Goal: Task Accomplishment & Management: Manage account settings

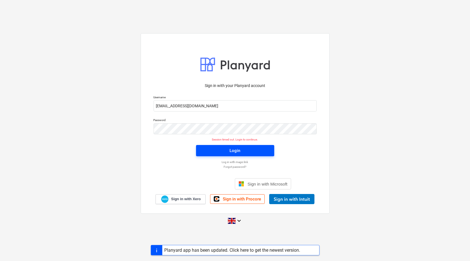
click at [235, 153] on div "Login" at bounding box center [235, 150] width 11 height 7
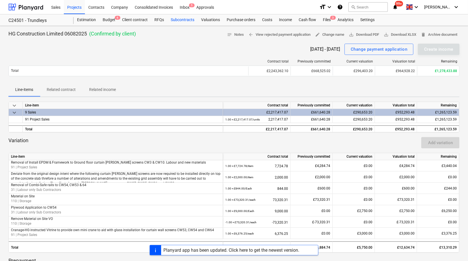
click at [187, 20] on div "Subcontracts" at bounding box center [182, 19] width 30 height 11
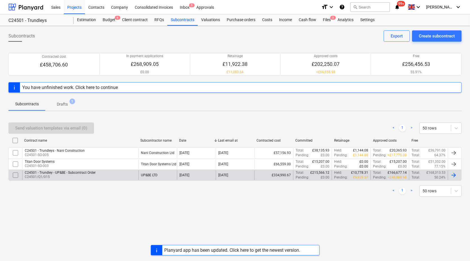
click at [63, 175] on p "C24501/Q1/015" at bounding box center [60, 176] width 71 height 5
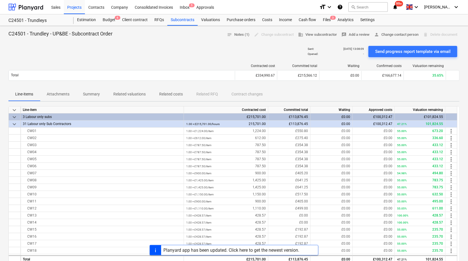
click at [173, 92] on p "Related costs" at bounding box center [171, 94] width 24 height 6
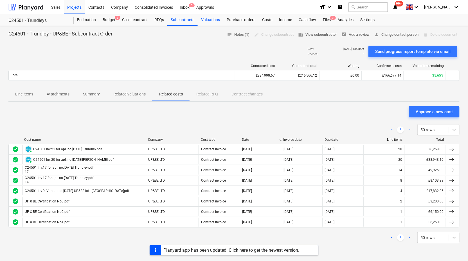
click at [208, 18] on div "Valuations" at bounding box center [211, 19] width 26 height 11
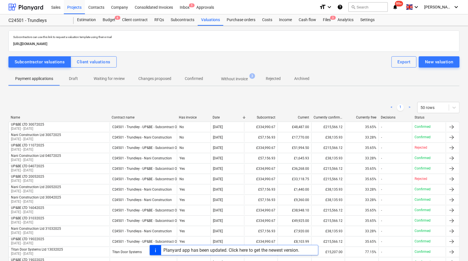
click at [233, 80] on p "Without invoice" at bounding box center [234, 79] width 27 height 6
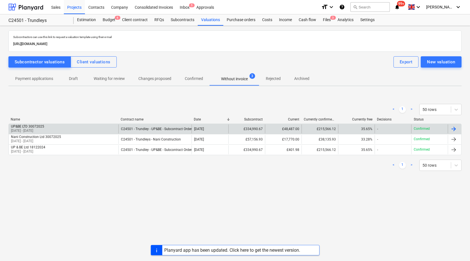
click at [95, 128] on div "UP&BE LTD 30072025 01 Jun 2025 - 30 Jun 2025" at bounding box center [64, 128] width 110 height 9
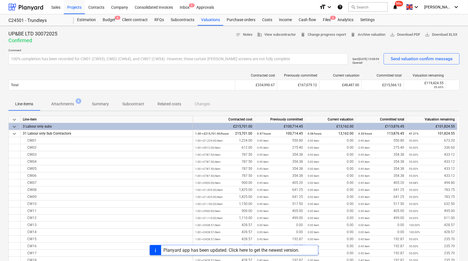
click at [65, 103] on p "Attachments" at bounding box center [62, 104] width 23 height 6
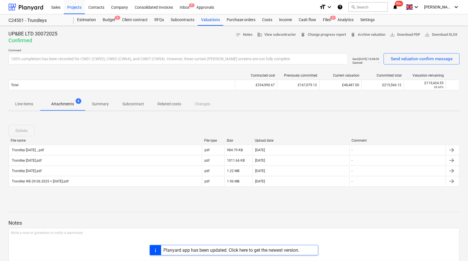
click at [23, 103] on p "Line-items" at bounding box center [24, 104] width 18 height 6
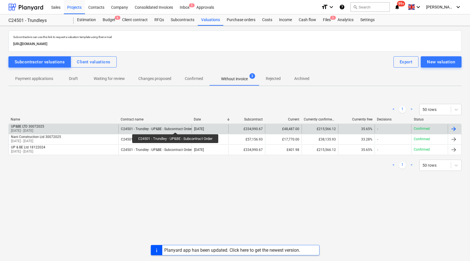
click at [176, 127] on div "C24501 - Trundley - UP&BE - Subcontract Order" at bounding box center [156, 129] width 71 height 4
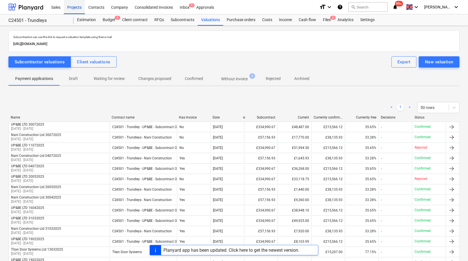
click at [75, 10] on div "Projects" at bounding box center [74, 7] width 21 height 14
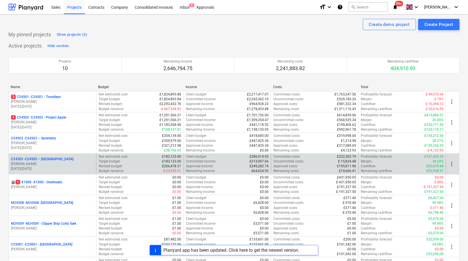
click at [59, 162] on p "[PERSON_NAME]" at bounding box center [52, 163] width 83 height 5
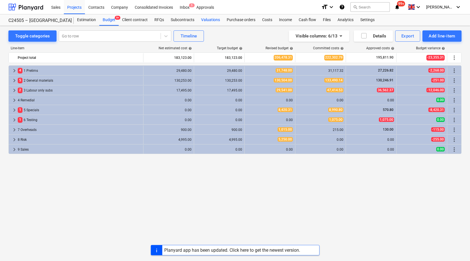
click at [207, 20] on div "Valuations" at bounding box center [211, 19] width 26 height 11
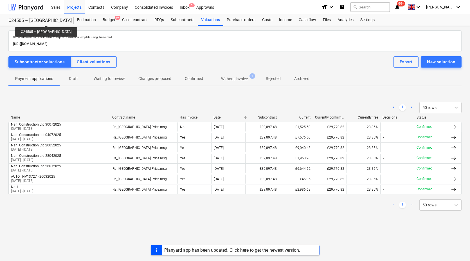
click at [40, 20] on div "C24505 – [GEOGRAPHIC_DATA]" at bounding box center [37, 21] width 58 height 6
click at [77, 8] on div "Projects" at bounding box center [74, 7] width 21 height 14
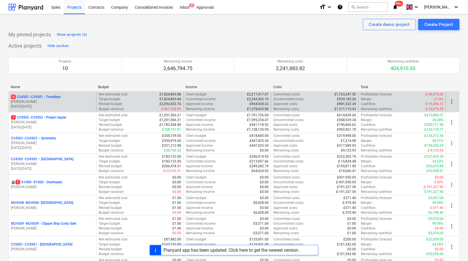
click at [48, 101] on p "[PERSON_NAME]" at bounding box center [52, 101] width 83 height 5
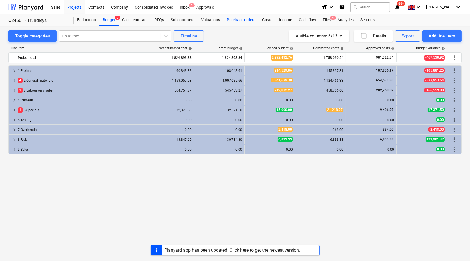
click at [237, 19] on div "Purchase orders" at bounding box center [240, 19] width 35 height 11
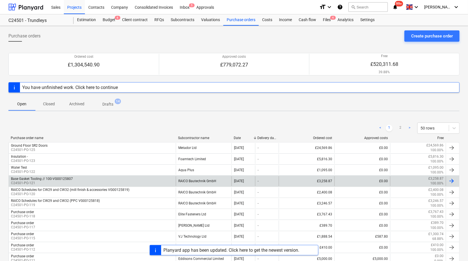
scroll to position [31, 0]
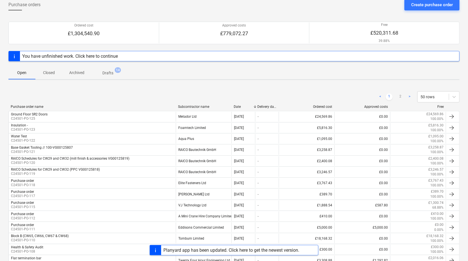
click at [192, 107] on div "Subcontractor name" at bounding box center [203, 107] width 51 height 4
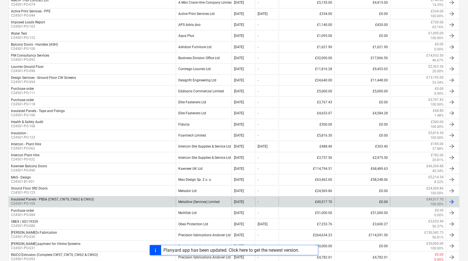
scroll to position [187, 0]
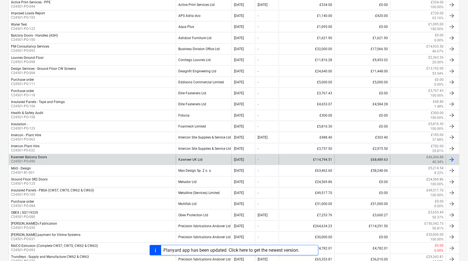
click at [197, 156] on div "Kawneer UK Ltd" at bounding box center [204, 160] width 56 height 10
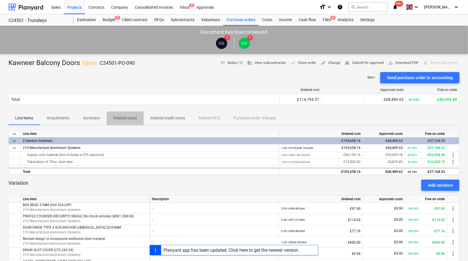
click at [122, 117] on p "Related costs" at bounding box center [125, 118] width 24 height 6
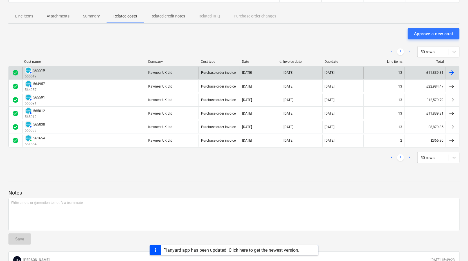
scroll to position [94, 0]
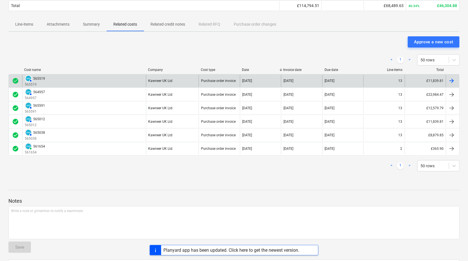
click at [75, 80] on div "AUTHORISED 565519 565519" at bounding box center [84, 81] width 124 height 12
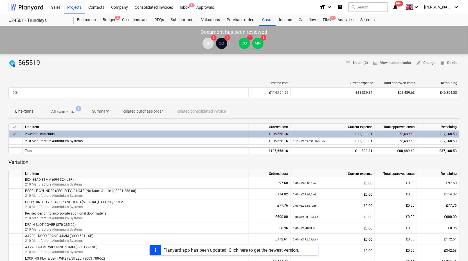
click at [63, 110] on p "Attachments" at bounding box center [62, 111] width 23 height 6
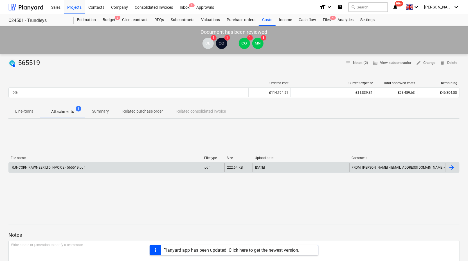
click at [53, 166] on div "RUNCORN KAWNEER LTD INVOICE - 565519.pdf" at bounding box center [48, 167] width 74 height 4
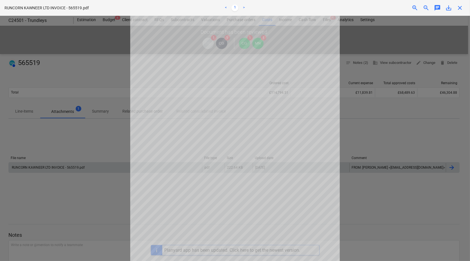
click at [243, 8] on link ">" at bounding box center [243, 7] width 7 height 7
click at [224, 6] on link "<" at bounding box center [225, 7] width 7 height 7
click at [458, 10] on div "Getting notes failed" at bounding box center [391, 6] width 152 height 12
click at [461, 8] on div "Getting notes failed" at bounding box center [391, 6] width 152 height 12
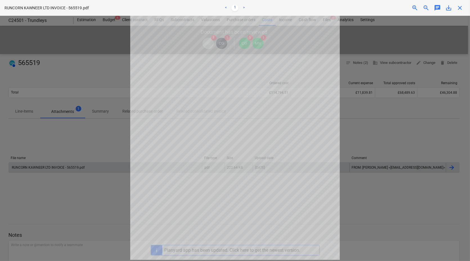
drag, startPoint x: 459, startPoint y: 8, endPoint x: 456, endPoint y: 6, distance: 3.7
click at [459, 7] on div "Getting notes failed" at bounding box center [391, 6] width 152 height 12
click at [458, 8] on div "Getting notes failed" at bounding box center [391, 6] width 152 height 12
click at [459, 8] on div "Getting notes failed" at bounding box center [391, 6] width 152 height 12
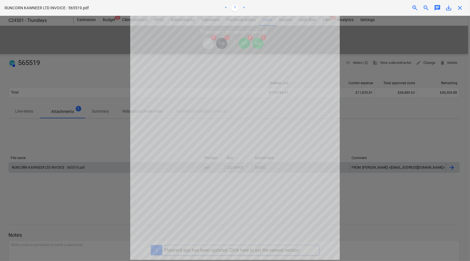
click at [459, 8] on div "Getting notes failed" at bounding box center [391, 6] width 152 height 12
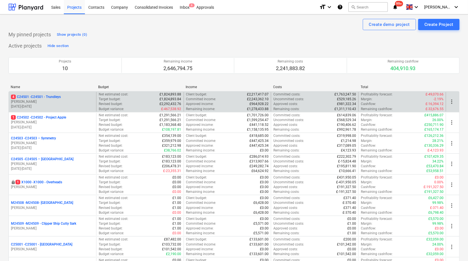
click at [74, 103] on p "[PERSON_NAME]" at bounding box center [52, 101] width 83 height 5
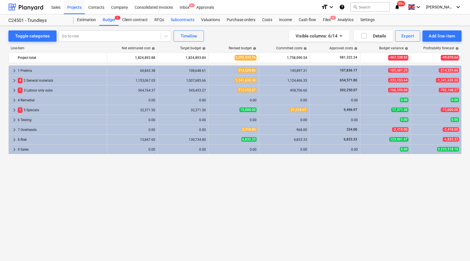
click at [184, 18] on div "Subcontracts" at bounding box center [182, 19] width 30 height 11
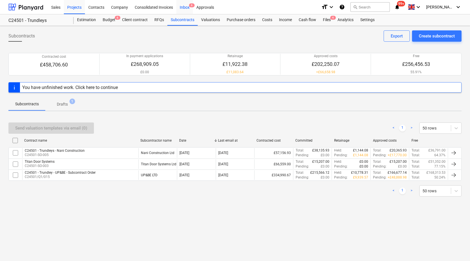
click at [185, 3] on div "Inbox 6" at bounding box center [184, 7] width 17 height 14
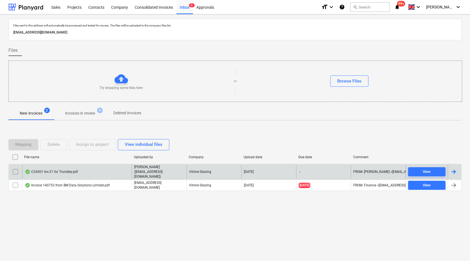
click at [64, 172] on div "C24501 Inv.31 for Trundley.pdf" at bounding box center [51, 171] width 53 height 4
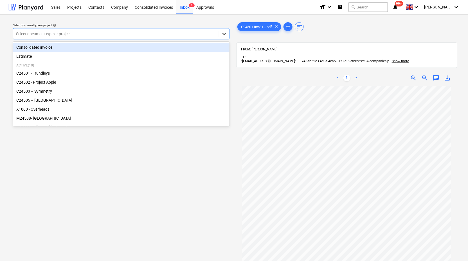
click at [223, 34] on icon at bounding box center [224, 34] width 6 height 6
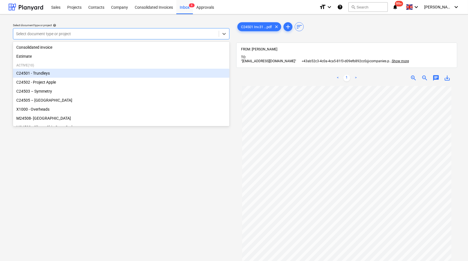
click at [165, 71] on div "C24501 - Trundleys" at bounding box center [121, 73] width 216 height 9
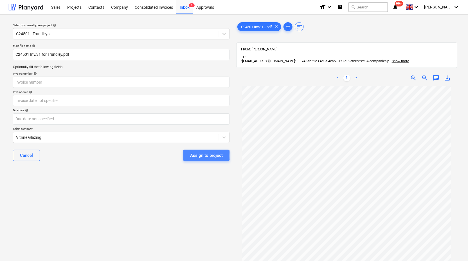
click at [198, 156] on div "Assign to project" at bounding box center [206, 154] width 33 height 7
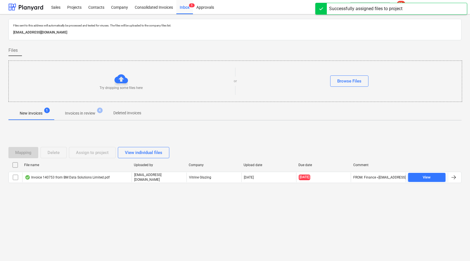
click at [87, 115] on p "Invoices in review" at bounding box center [80, 113] width 30 height 6
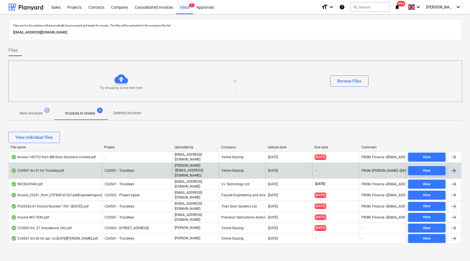
click at [89, 167] on div "C24501 Inv.31 for Trundley.pdf" at bounding box center [55, 170] width 93 height 14
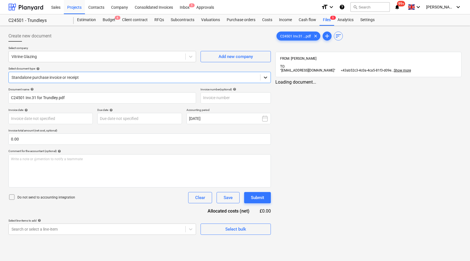
click at [267, 76] on icon at bounding box center [265, 77] width 6 height 6
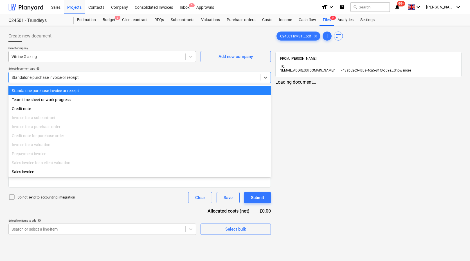
click at [173, 54] on div at bounding box center [97, 57] width 171 height 6
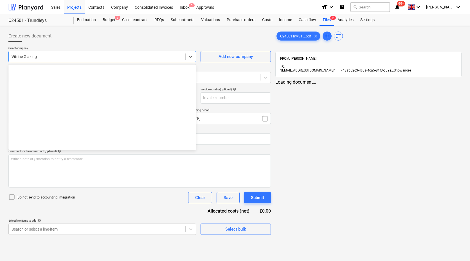
scroll to position [1066, 0]
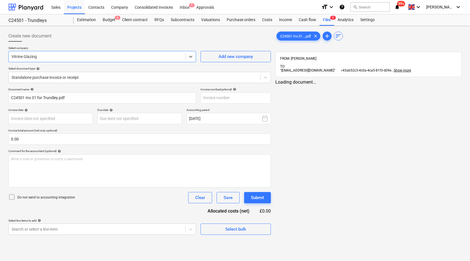
drag, startPoint x: 173, startPoint y: 54, endPoint x: -6, endPoint y: 48, distance: 179.7
click at [0, 48] on html "Sales Projects Contacts Company Consolidated Invoices Inbox 5 Approvals format_…" at bounding box center [235, 130] width 470 height 261
click at [191, 56] on icon at bounding box center [191, 57] width 6 height 6
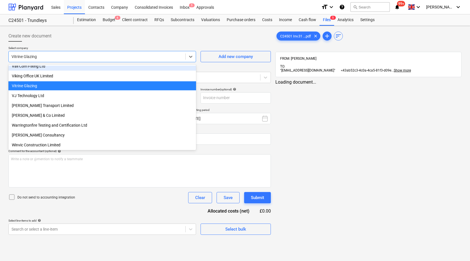
click at [110, 54] on div at bounding box center [97, 57] width 171 height 6
drag, startPoint x: 110, startPoint y: 54, endPoint x: 26, endPoint y: 52, distance: 84.3
click at [26, 53] on div "Vitrine Glazing" at bounding box center [97, 57] width 176 height 8
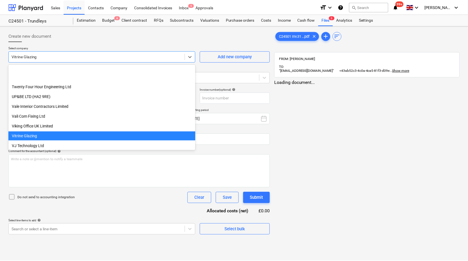
scroll to position [973, 0]
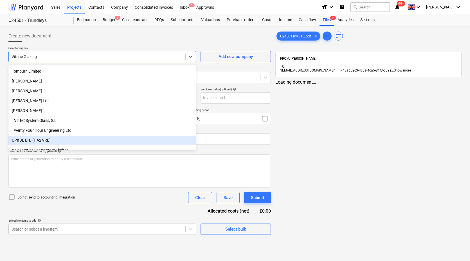
click at [46, 140] on div "UP&BE LTD (HA2 9RE)" at bounding box center [101, 139] width 187 height 9
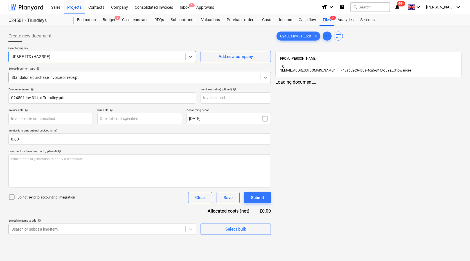
click at [265, 77] on icon at bounding box center [265, 77] width 3 height 2
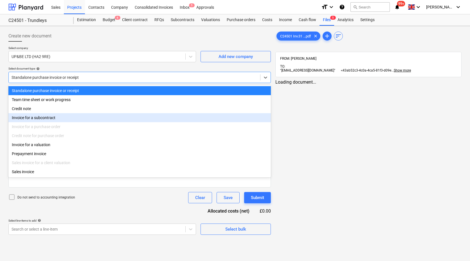
click at [228, 117] on div "Invoice for a subcontract" at bounding box center [139, 117] width 262 height 9
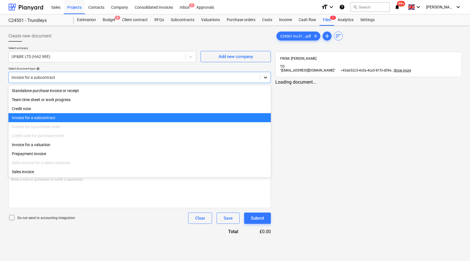
click at [266, 75] on icon at bounding box center [265, 77] width 6 height 6
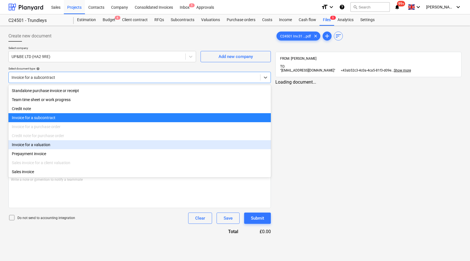
click at [132, 146] on div "Invoice for a valuation" at bounding box center [139, 144] width 262 height 9
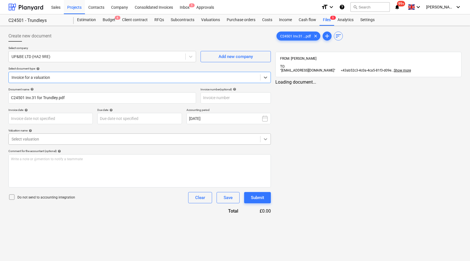
click at [266, 137] on icon at bounding box center [265, 139] width 6 height 6
click at [266, 138] on icon at bounding box center [265, 139] width 6 height 6
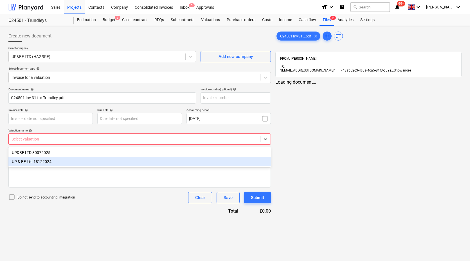
click at [195, 163] on div "UP & BE Ltd 18122024" at bounding box center [139, 161] width 262 height 9
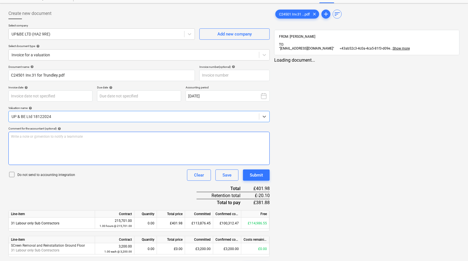
scroll to position [38, 0]
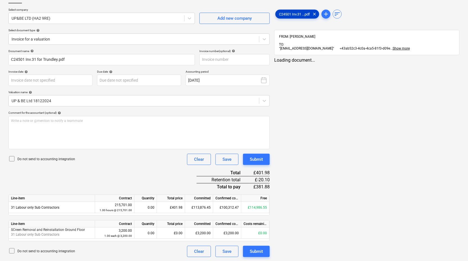
click at [295, 15] on span "C24501 Inv.31 ...pdf" at bounding box center [294, 14] width 38 height 4
click at [262, 249] on div "Submit" at bounding box center [256, 250] width 13 height 7
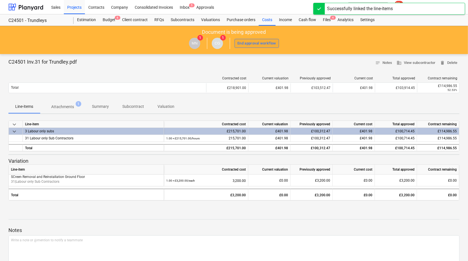
click at [253, 42] on div "End approval workflow" at bounding box center [256, 43] width 39 height 6
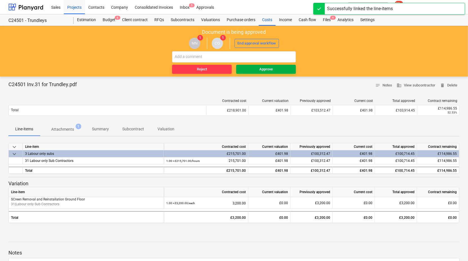
click at [257, 69] on span "Approve" at bounding box center [265, 69] width 55 height 6
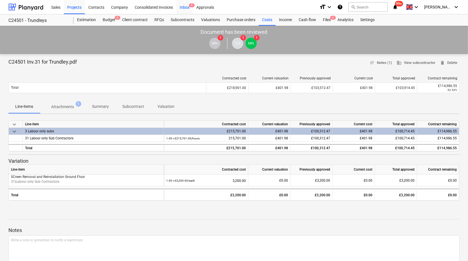
click at [184, 8] on div "Inbox 5" at bounding box center [184, 7] width 17 height 14
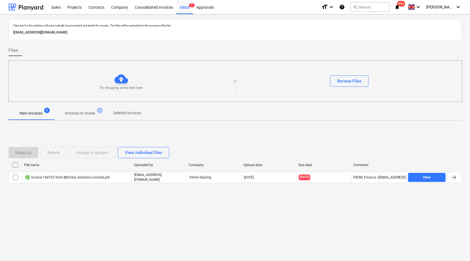
click at [92, 112] on p "Invoices in review" at bounding box center [80, 113] width 30 height 6
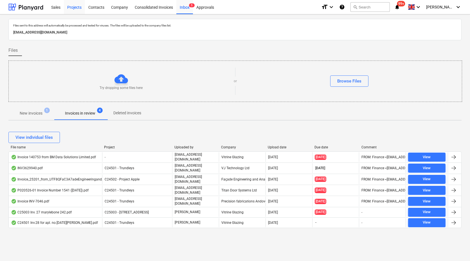
click at [82, 6] on div "Projects" at bounding box center [74, 7] width 21 height 14
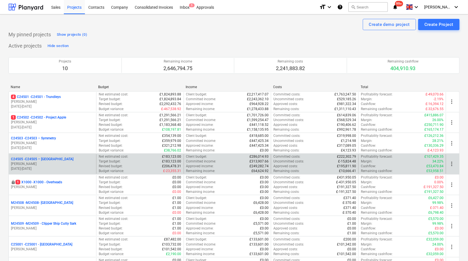
click at [49, 160] on p "C24505 - C24505 – Surrey Quays" at bounding box center [42, 159] width 62 height 5
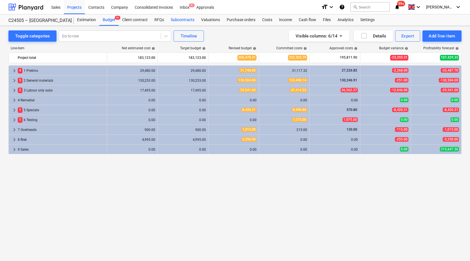
click at [176, 19] on div "Subcontracts" at bounding box center [182, 19] width 30 height 11
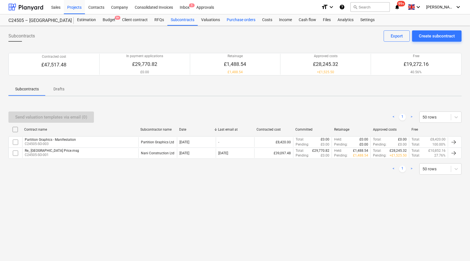
click at [242, 18] on div "Purchase orders" at bounding box center [240, 19] width 35 height 11
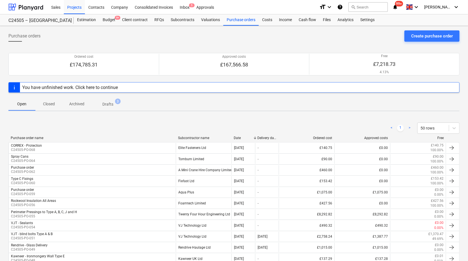
click at [198, 136] on div "Subcontractor name" at bounding box center [203, 138] width 51 height 4
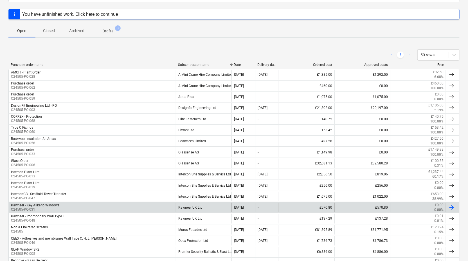
scroll to position [9, 0]
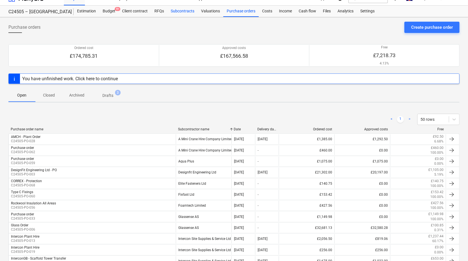
click at [185, 9] on div "Subcontracts" at bounding box center [182, 11] width 30 height 11
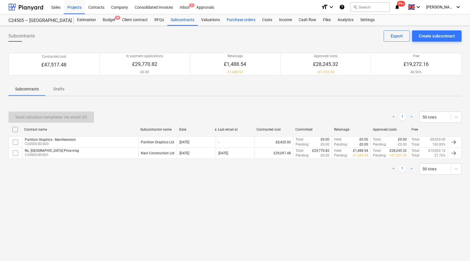
click at [233, 21] on div "Purchase orders" at bounding box center [240, 19] width 35 height 11
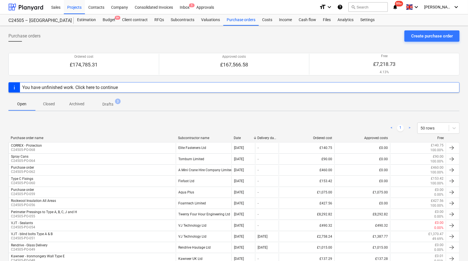
click at [197, 136] on div "Subcontractor name" at bounding box center [203, 138] width 51 height 4
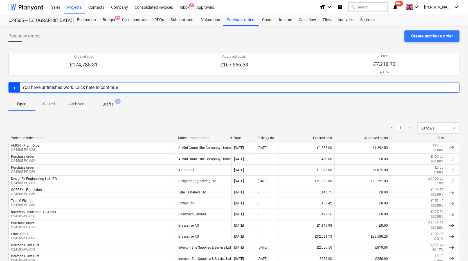
click at [42, 17] on div "C24505 – Surrey Quays C24505 – Surrey Quays" at bounding box center [40, 19] width 65 height 11
click at [46, 22] on div "C24505 – [GEOGRAPHIC_DATA]" at bounding box center [37, 21] width 58 height 6
click at [73, 6] on div "Projects" at bounding box center [74, 7] width 21 height 14
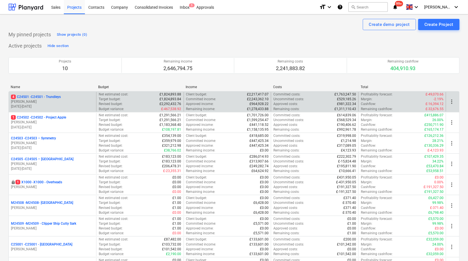
click at [45, 101] on p "[PERSON_NAME]" at bounding box center [52, 101] width 83 height 5
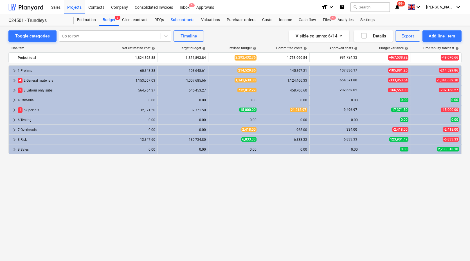
click at [189, 20] on div "Subcontracts" at bounding box center [182, 19] width 30 height 11
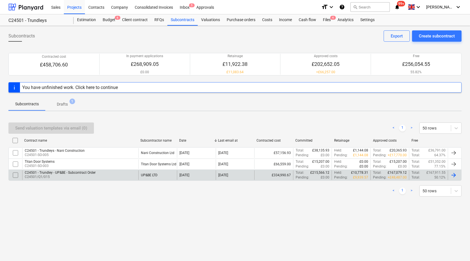
click at [51, 174] on p "C24501/Q1/015" at bounding box center [60, 176] width 71 height 5
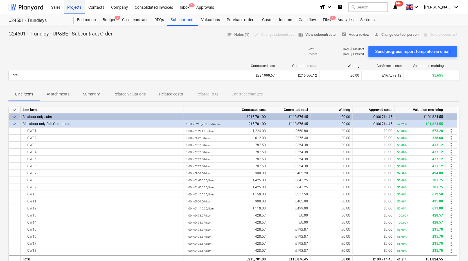
click at [80, 7] on div "Projects" at bounding box center [74, 7] width 21 height 14
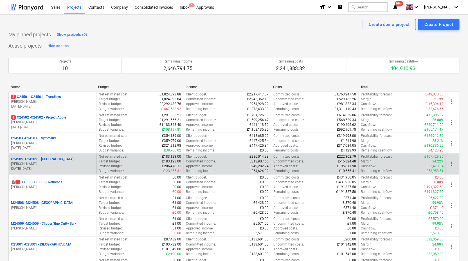
click at [51, 163] on p "[PERSON_NAME]" at bounding box center [52, 163] width 83 height 5
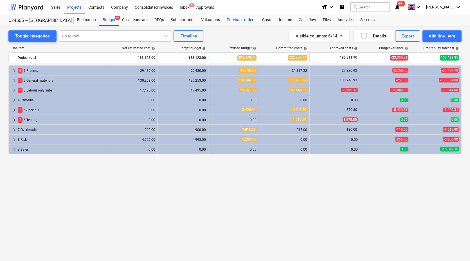
click at [237, 19] on div "Purchase orders" at bounding box center [240, 19] width 35 height 11
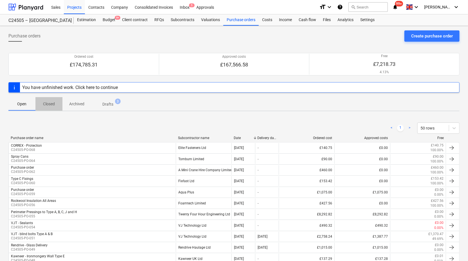
click at [49, 104] on p "Closed" at bounding box center [48, 104] width 13 height 6
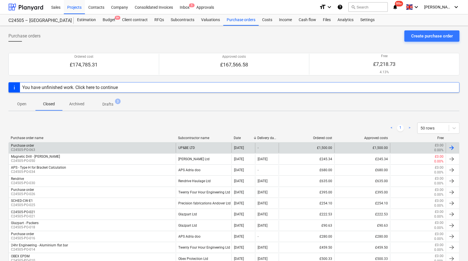
click at [74, 149] on div "Purchase order C24505-PO-063" at bounding box center [92, 148] width 167 height 10
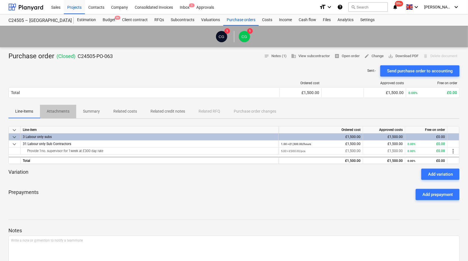
click at [64, 108] on p "Attachments" at bounding box center [58, 111] width 23 height 6
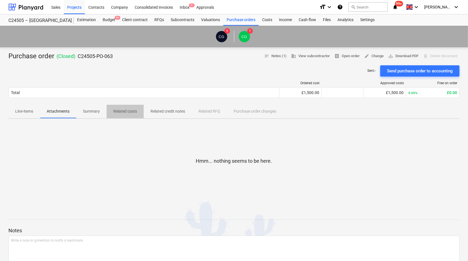
click at [124, 112] on p "Related costs" at bounding box center [125, 111] width 24 height 6
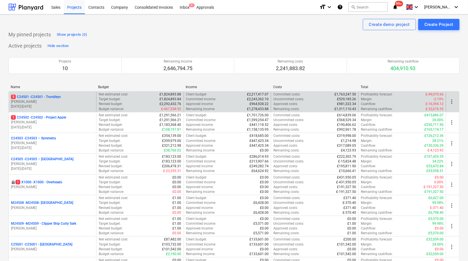
click at [42, 97] on p "5 C24501 - C24501 - Trundleys" at bounding box center [36, 96] width 50 height 5
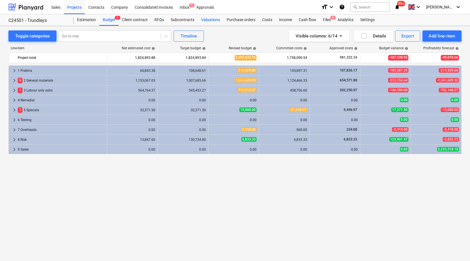
click at [209, 17] on div "Valuations" at bounding box center [211, 19] width 26 height 11
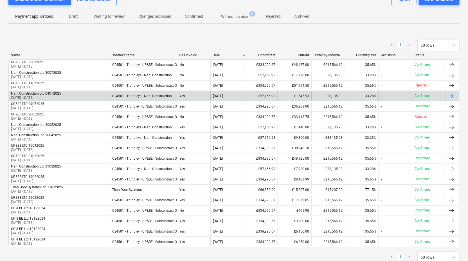
scroll to position [62, 0]
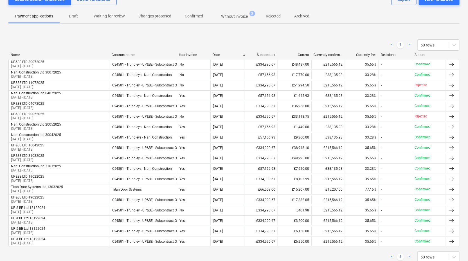
click at [241, 13] on span "Without invoice 3" at bounding box center [234, 15] width 36 height 5
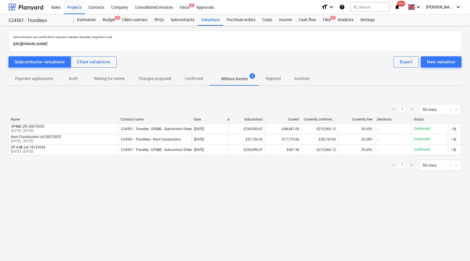
click at [242, 74] on span "Without invoice 3" at bounding box center [234, 79] width 49 height 10
click at [184, 7] on div "Inbox 5" at bounding box center [184, 7] width 17 height 14
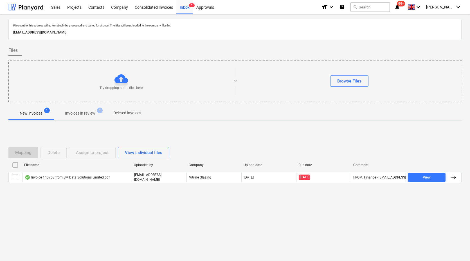
click at [71, 114] on p "Invoices in review" at bounding box center [80, 113] width 30 height 6
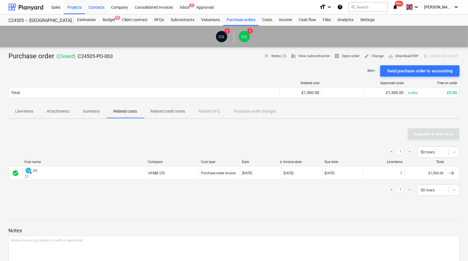
click at [96, 4] on div "Contacts" at bounding box center [96, 7] width 23 height 14
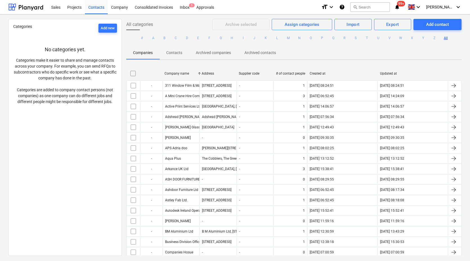
click at [177, 73] on div "Company name" at bounding box center [180, 73] width 33 height 4
checkbox input "false"
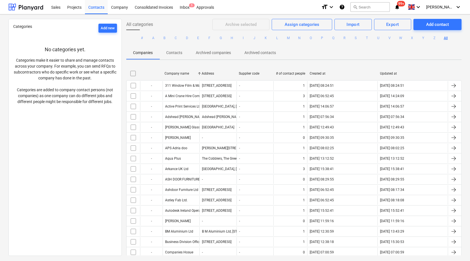
checkbox input "false"
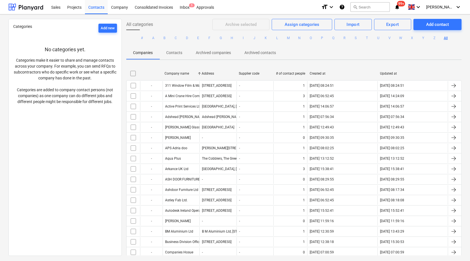
checkbox input "false"
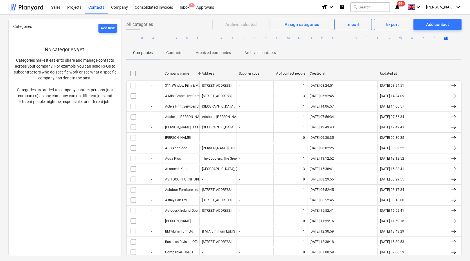
checkbox input "false"
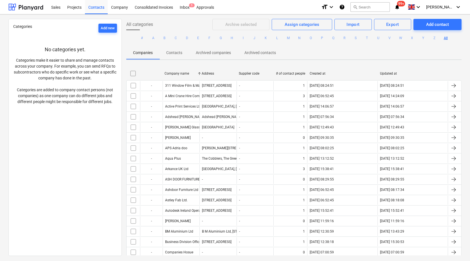
checkbox input "false"
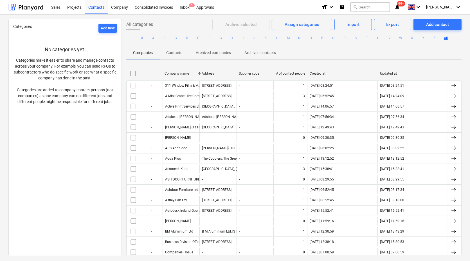
checkbox input "false"
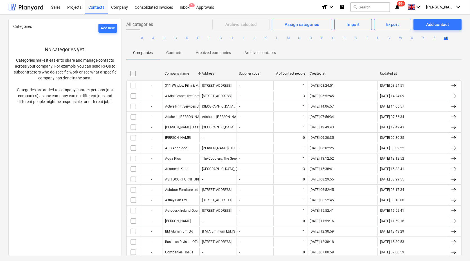
checkbox input "false"
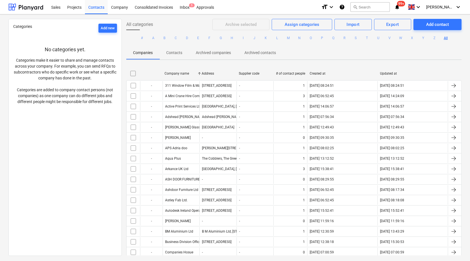
checkbox input "false"
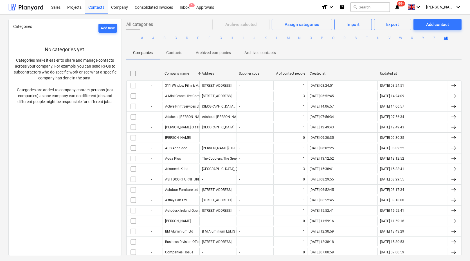
checkbox input "false"
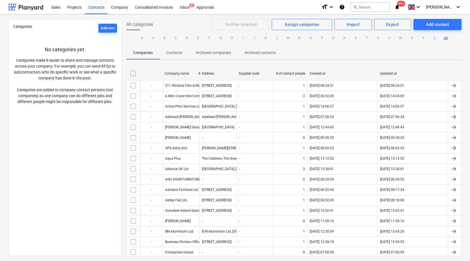
checkbox input "false"
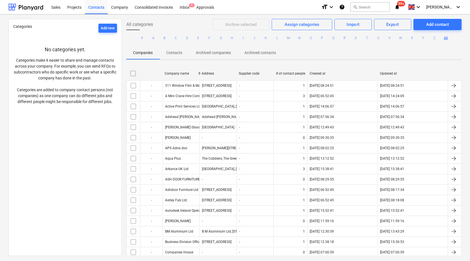
checkbox input "false"
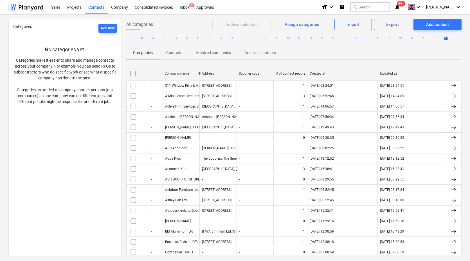
checkbox input "false"
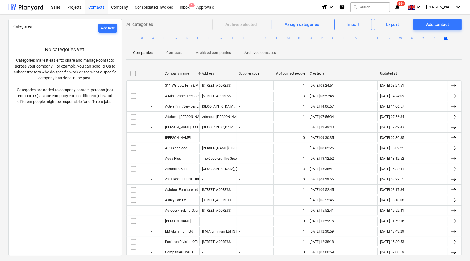
checkbox input "false"
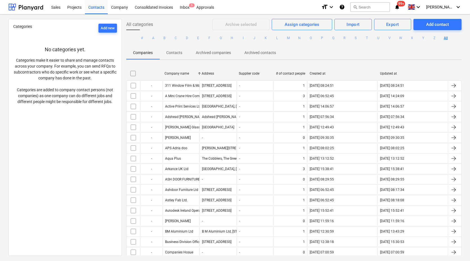
checkbox input "false"
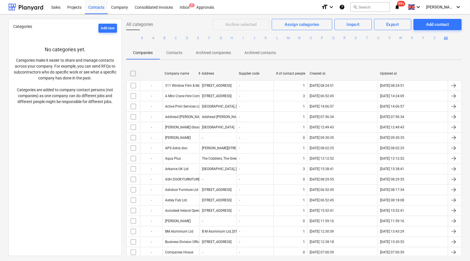
checkbox input "false"
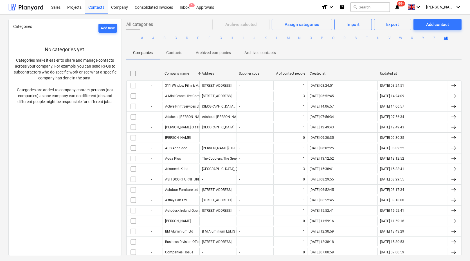
checkbox input "false"
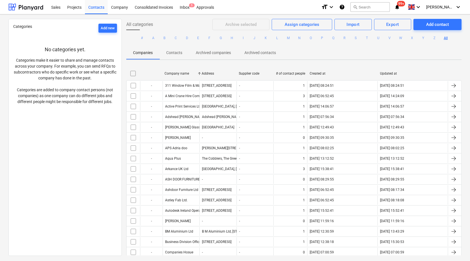
checkbox input "false"
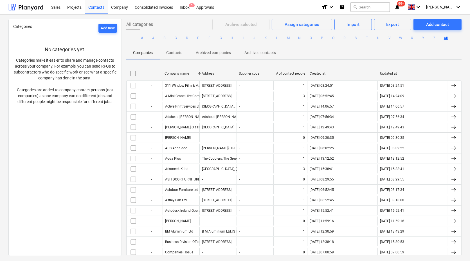
checkbox input "false"
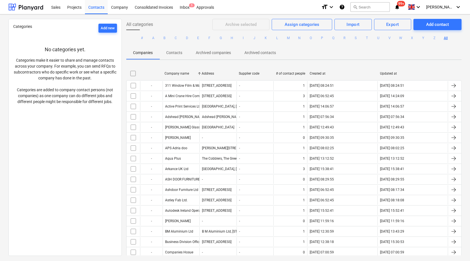
checkbox input "false"
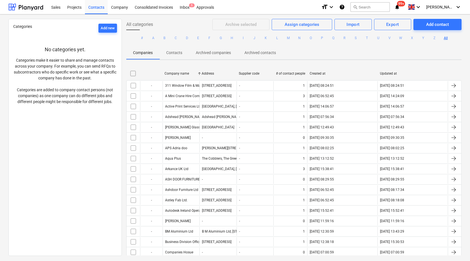
checkbox input "false"
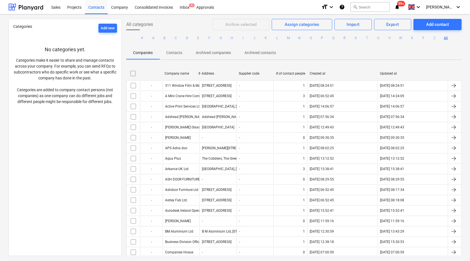
checkbox input "false"
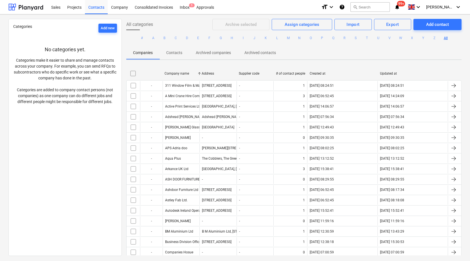
checkbox input "false"
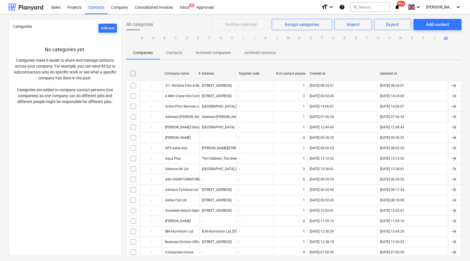
checkbox input "false"
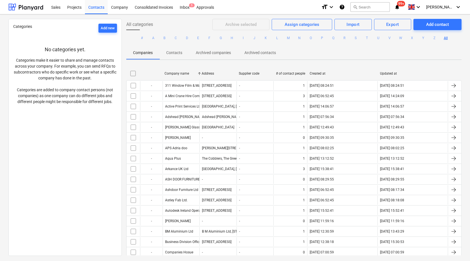
checkbox input "false"
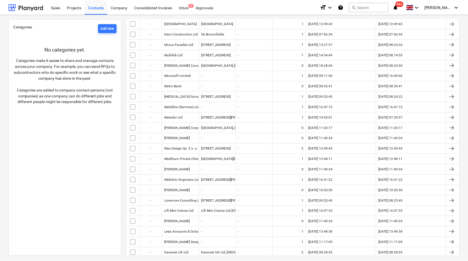
scroll to position [593, 0]
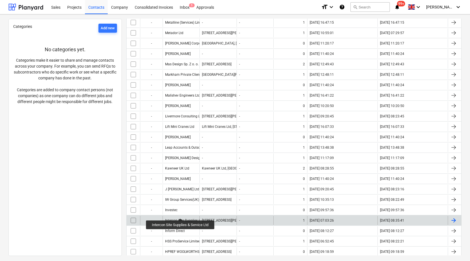
click at [180, 218] on div "Intercon Site Supplies & Service Ltd" at bounding box center [191, 220] width 53 height 4
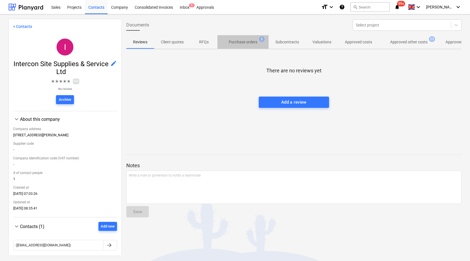
click at [236, 42] on p "Purchase orders" at bounding box center [242, 42] width 29 height 6
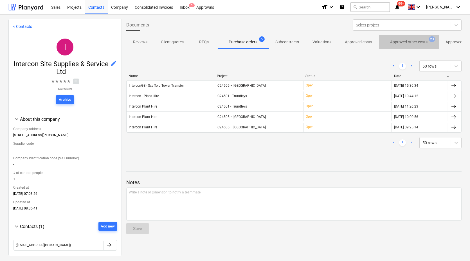
click at [395, 42] on p "Approved other costs" at bounding box center [408, 42] width 37 height 6
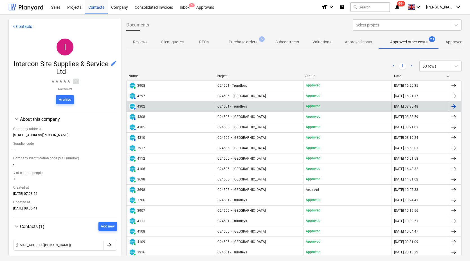
click at [142, 105] on div "4302" at bounding box center [141, 106] width 8 height 4
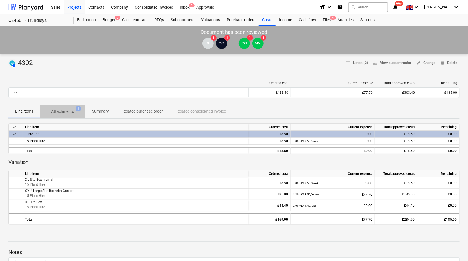
click at [61, 110] on p "Attachments" at bounding box center [62, 111] width 23 height 6
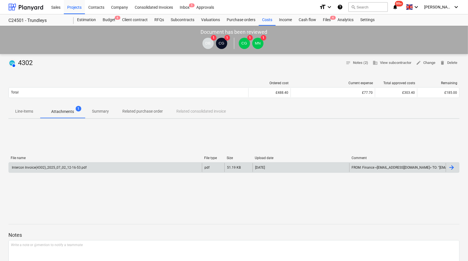
click at [94, 167] on div "Intercon Invoice(4302)_2025_07_02_12-16-53.pdf" at bounding box center [105, 167] width 193 height 9
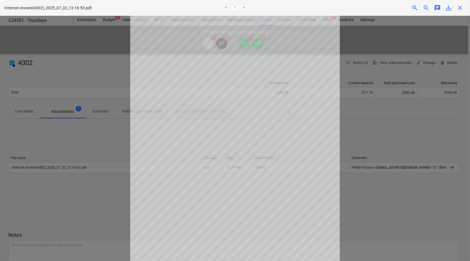
click at [450, 9] on span "save_alt" at bounding box center [448, 7] width 7 height 7
click at [461, 9] on span "close" at bounding box center [459, 7] width 7 height 7
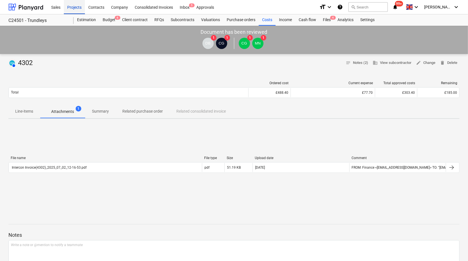
click at [69, 7] on div "Projects" at bounding box center [74, 7] width 21 height 14
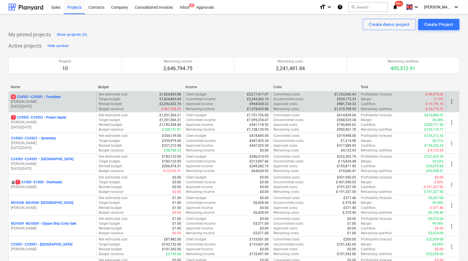
click at [64, 97] on div "4 C24501 - C24501 - Trundleys" at bounding box center [52, 96] width 83 height 5
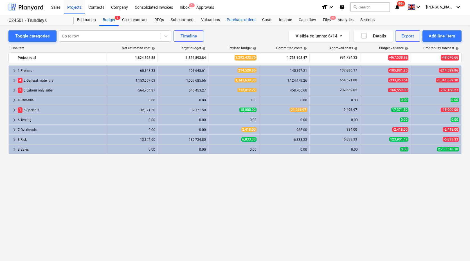
click at [238, 17] on div "Purchase orders" at bounding box center [240, 19] width 35 height 11
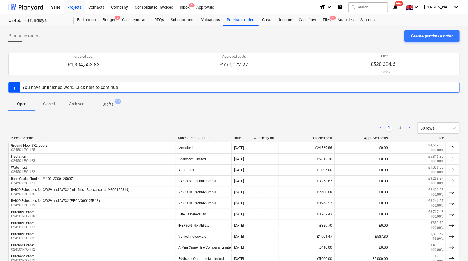
click at [194, 136] on div "Subcontractor name" at bounding box center [203, 138] width 51 height 4
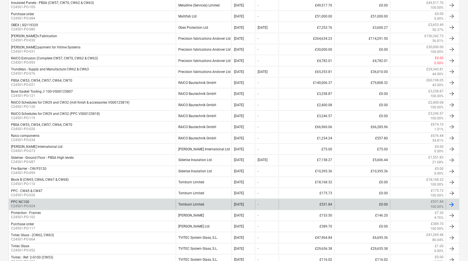
scroll to position [461, 0]
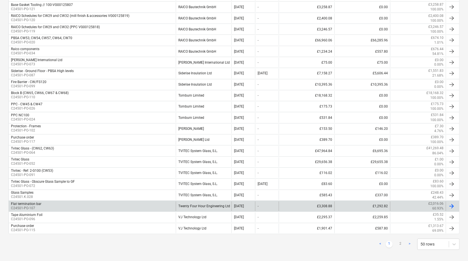
click at [195, 201] on div "Twenty Four Hour Engineering Ltd" at bounding box center [204, 206] width 56 height 10
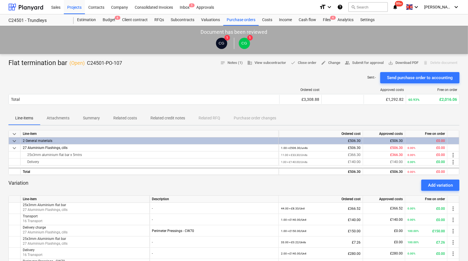
click at [162, 116] on p "Related credit notes" at bounding box center [167, 118] width 35 height 6
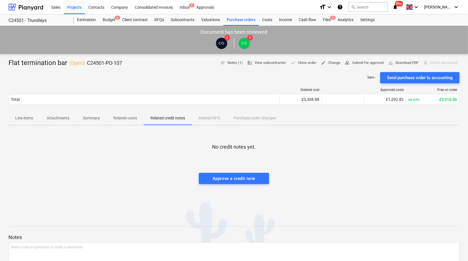
click at [121, 115] on p "Related costs" at bounding box center [125, 118] width 24 height 6
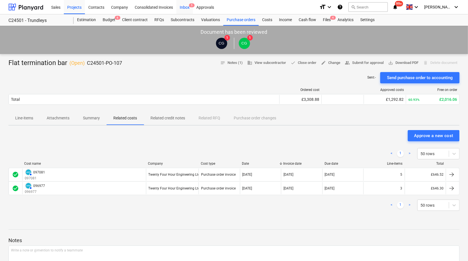
click at [182, 6] on div "Inbox 5" at bounding box center [184, 7] width 17 height 14
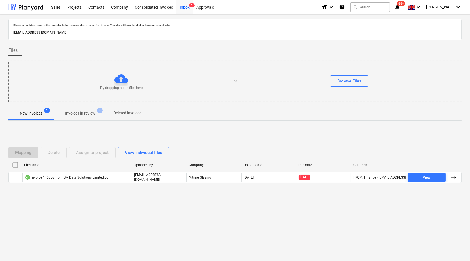
click at [87, 112] on p "Invoices in review" at bounding box center [80, 113] width 30 height 6
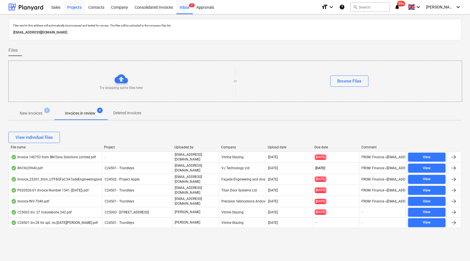
click at [70, 7] on div "Projects" at bounding box center [74, 7] width 21 height 14
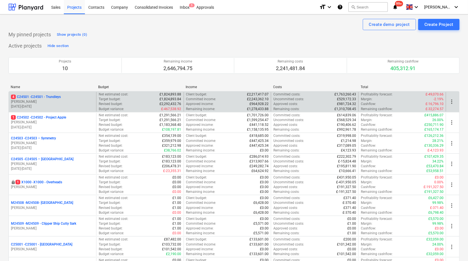
click at [61, 105] on p "01.11.2024 - 31.10.2025" at bounding box center [52, 106] width 83 height 5
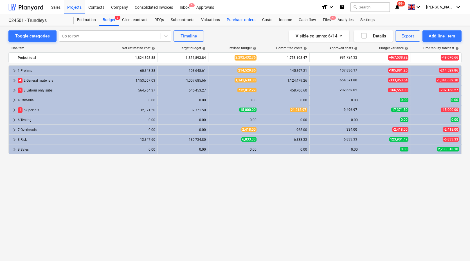
click at [232, 19] on div "Purchase orders" at bounding box center [240, 19] width 35 height 11
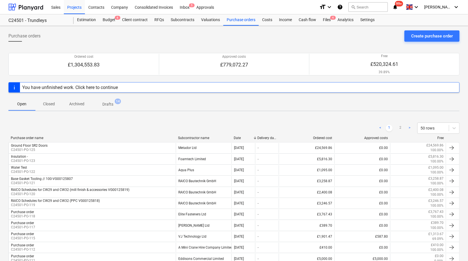
click at [198, 138] on div "Subcontractor name" at bounding box center [203, 138] width 51 height 4
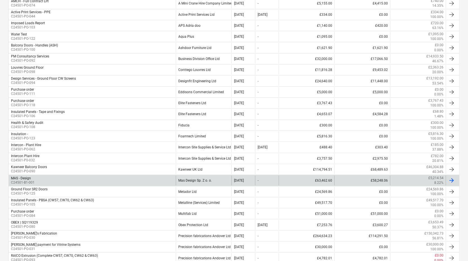
scroll to position [187, 0]
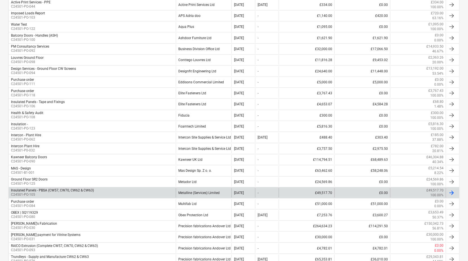
click at [196, 191] on div "Metalline (Services) Limited" at bounding box center [204, 193] width 56 height 10
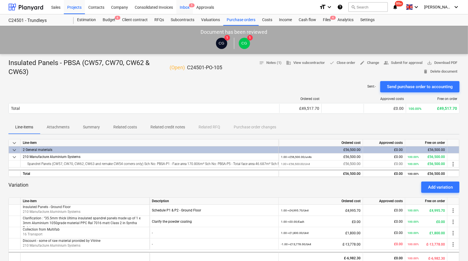
click at [187, 9] on div "Inbox 5" at bounding box center [184, 7] width 17 height 14
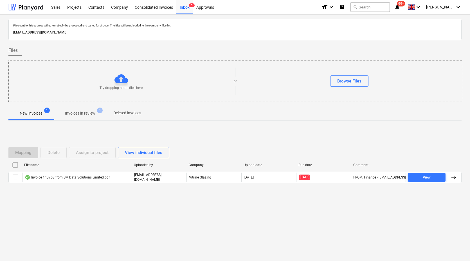
click at [88, 112] on p "Invoices in review" at bounding box center [80, 113] width 30 height 6
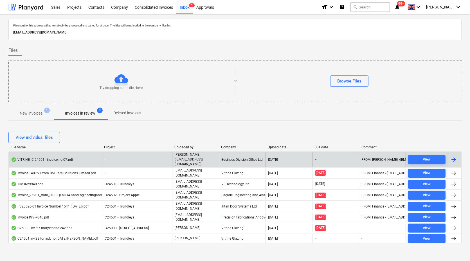
click at [81, 156] on div "VITRINE -C 24501 - invoice no.07.pdf" at bounding box center [55, 159] width 93 height 14
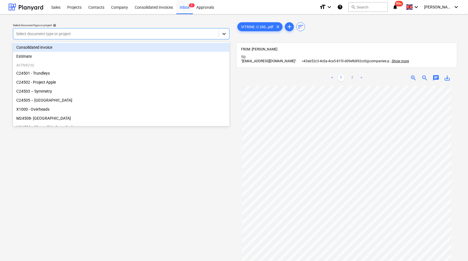
click at [225, 37] on div at bounding box center [224, 34] width 10 height 10
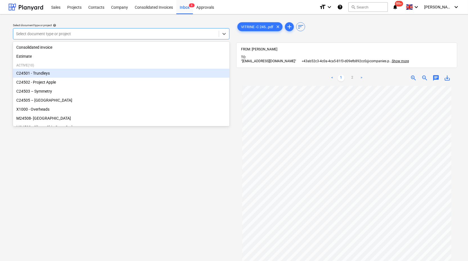
click at [150, 74] on div "C24501 - Trundleys" at bounding box center [121, 73] width 216 height 9
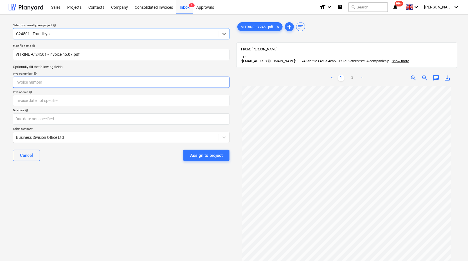
click at [172, 84] on input "text" at bounding box center [121, 81] width 216 height 11
type input "7"
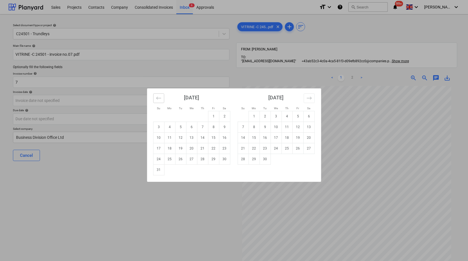
click at [158, 100] on icon "Move backward to switch to the previous month." at bounding box center [158, 97] width 5 height 5
click at [171, 136] on td "14" at bounding box center [169, 137] width 11 height 11
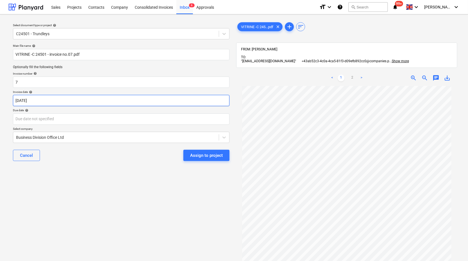
click at [139, 103] on body "Sales Projects Contacts Company Consolidated Invoices Inbox 6 Approvals format_…" at bounding box center [234, 130] width 468 height 261
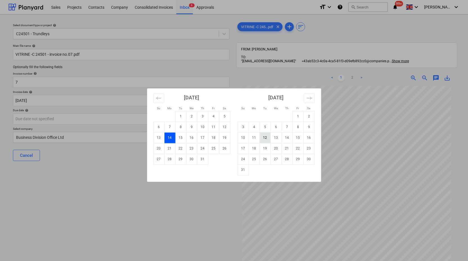
click at [264, 139] on td "12" at bounding box center [264, 137] width 11 height 11
type input "12 Aug 2025"
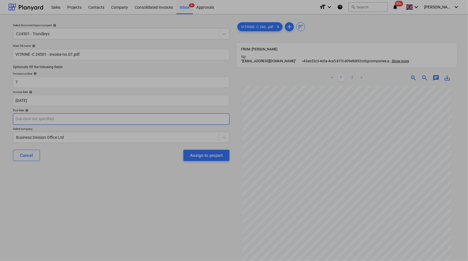
click at [126, 119] on body "Sales Projects Contacts Company Consolidated Invoices Inbox 6 Approvals format_…" at bounding box center [234, 130] width 468 height 261
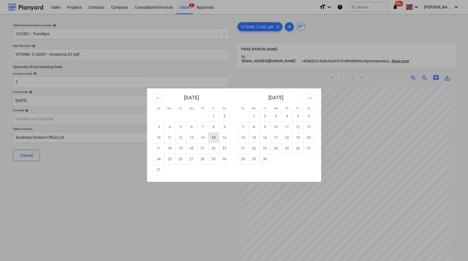
click at [211, 140] on td "15" at bounding box center [213, 137] width 11 height 11
type input "15 Aug 2025"
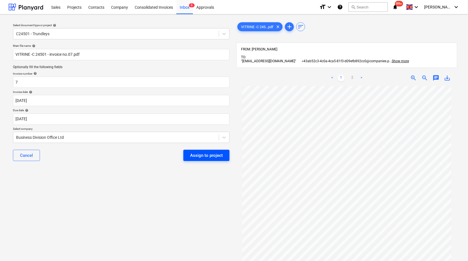
click at [202, 155] on div "Assign to project" at bounding box center [206, 154] width 33 height 7
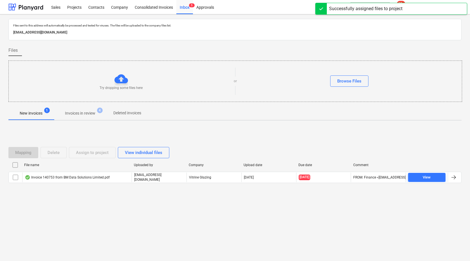
click at [79, 110] on span "Invoices in review 4" at bounding box center [79, 112] width 39 height 5
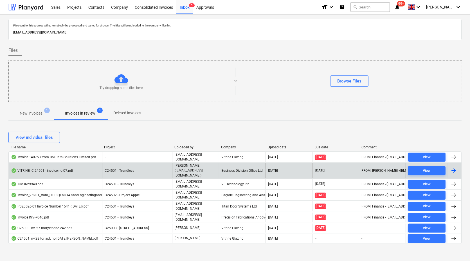
click at [450, 167] on div at bounding box center [453, 170] width 7 height 7
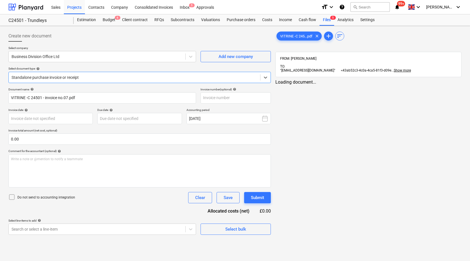
type input "7"
type input "12 Aug 2025"
type input "15 Aug 2025"
click at [296, 37] on span "VITRINE -C 245...pdf" at bounding box center [296, 36] width 39 height 4
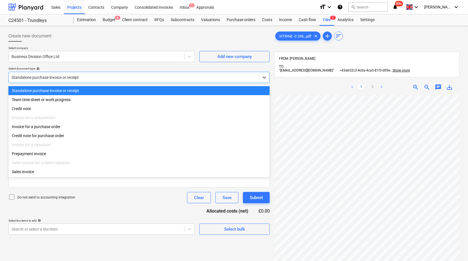
click at [262, 74] on icon at bounding box center [264, 77] width 6 height 6
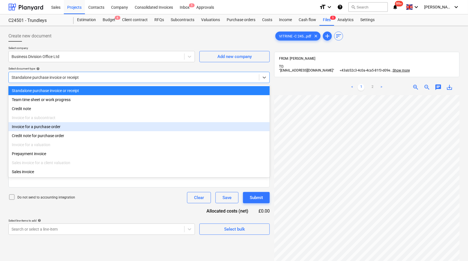
click at [200, 128] on div "Invoice for a purchase order" at bounding box center [138, 126] width 261 height 9
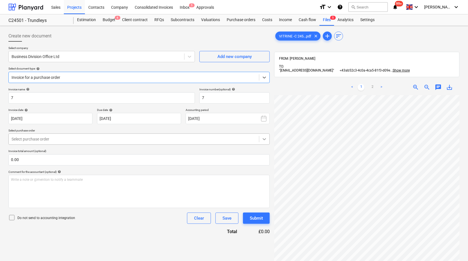
click at [262, 139] on icon at bounding box center [264, 139] width 6 height 6
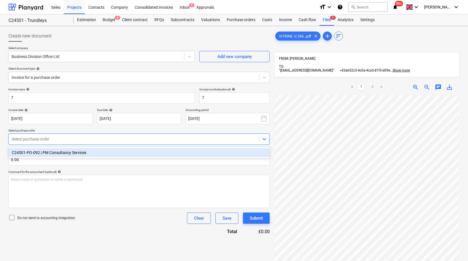
click at [216, 154] on div "C24501-PO-092 | PM Consultancy Services" at bounding box center [138, 152] width 261 height 9
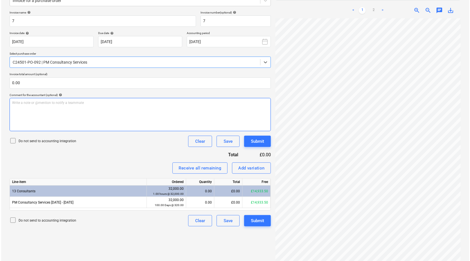
scroll to position [83, 0]
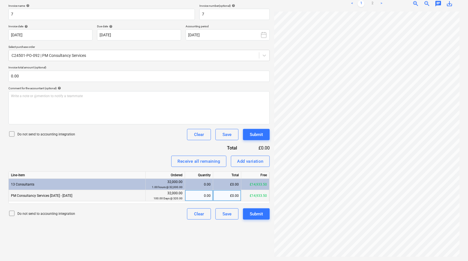
click at [231, 193] on div "£0.00" at bounding box center [227, 195] width 28 height 11
type input "4800"
click at [259, 212] on div "Submit" at bounding box center [256, 213] width 13 height 7
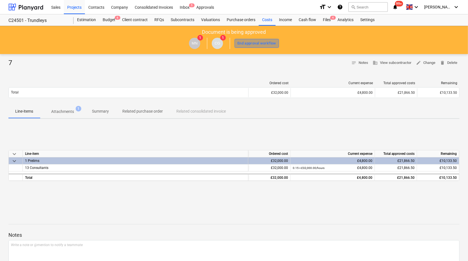
click at [257, 44] on div "End approval workflow" at bounding box center [256, 43] width 39 height 6
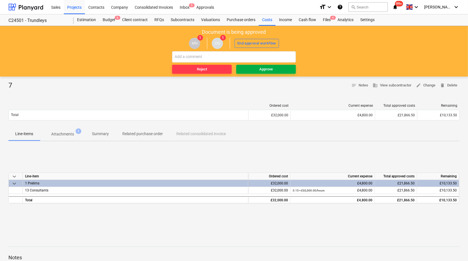
click at [269, 68] on div "Approve" at bounding box center [265, 69] width 13 height 6
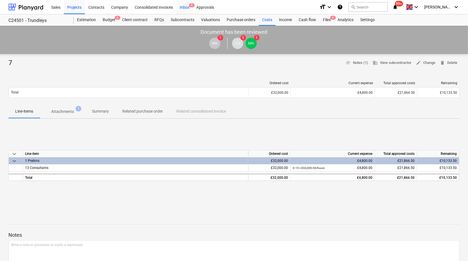
click at [184, 6] on div "Inbox 5" at bounding box center [184, 7] width 17 height 14
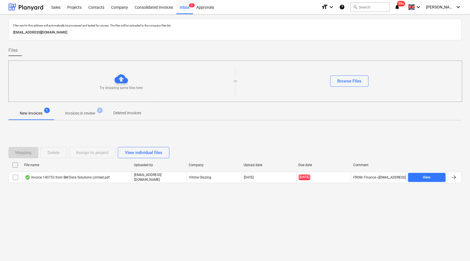
click at [81, 111] on p "Invoices in review" at bounding box center [80, 113] width 30 height 6
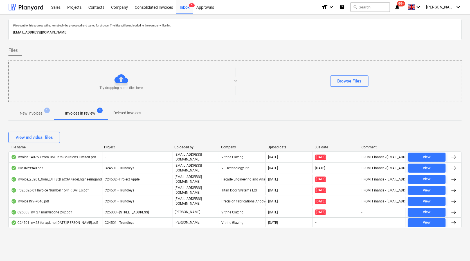
click at [33, 111] on p "New invoices" at bounding box center [31, 113] width 23 height 6
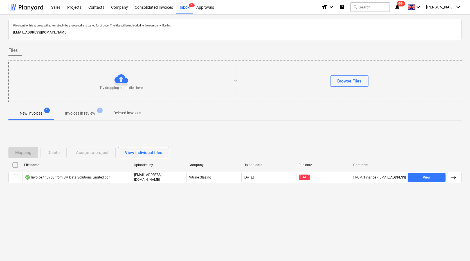
click at [90, 113] on p "Invoices in review" at bounding box center [80, 113] width 30 height 6
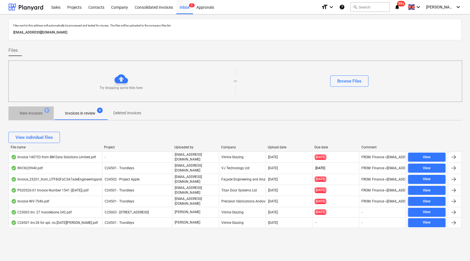
click at [35, 112] on p "New invoices" at bounding box center [31, 113] width 23 height 6
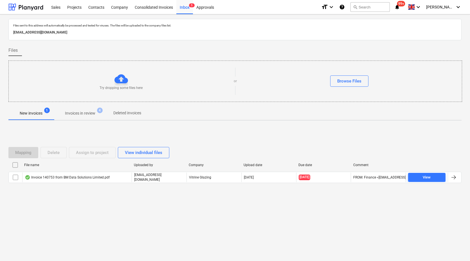
click at [82, 113] on p "Invoices in review" at bounding box center [80, 113] width 30 height 6
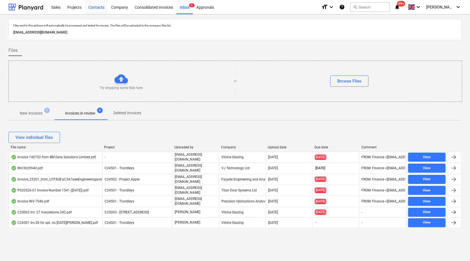
click at [101, 5] on div "Contacts" at bounding box center [96, 7] width 23 height 14
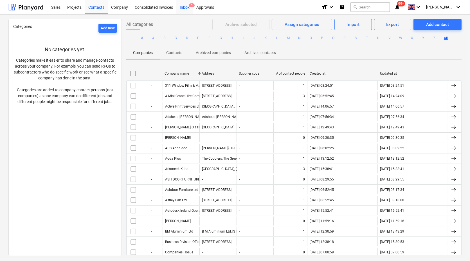
click at [189, 4] on span "5" at bounding box center [192, 5] width 6 height 4
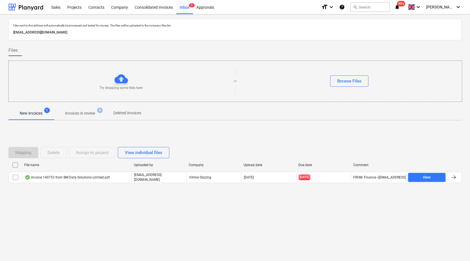
click at [93, 113] on p "Invoices in review" at bounding box center [80, 113] width 30 height 6
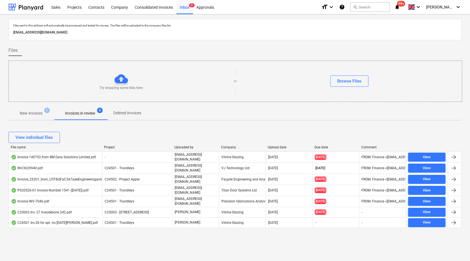
click at [457, 218] on div at bounding box center [453, 222] width 13 height 9
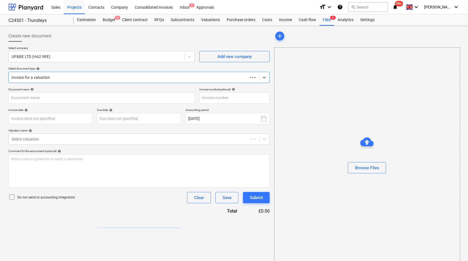
type input "C24501 Inv.28 for apl. no.[DATE][PERSON_NAME].pdf"
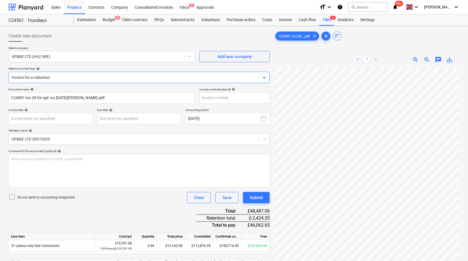
scroll to position [55, 0]
click at [264, 79] on icon at bounding box center [264, 77] width 6 height 6
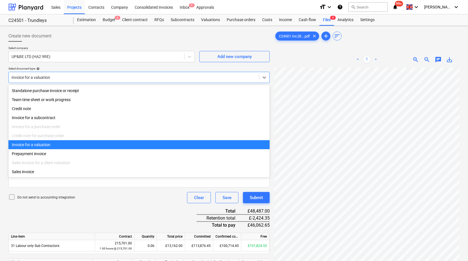
click at [92, 144] on div "Invoice for a valuation" at bounding box center [138, 144] width 261 height 9
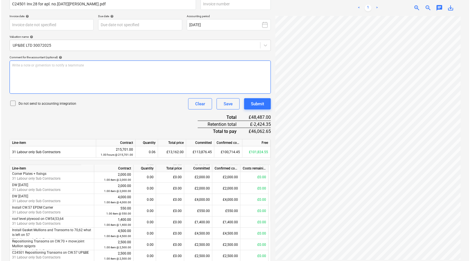
scroll to position [159, 0]
click at [255, 104] on div "Submit" at bounding box center [256, 103] width 13 height 7
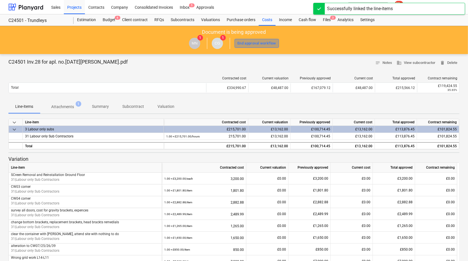
click at [254, 45] on div "End approval workflow" at bounding box center [256, 43] width 39 height 6
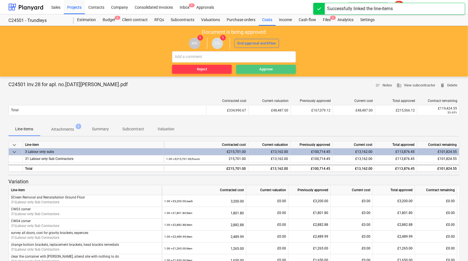
click at [257, 69] on span "Approve" at bounding box center [265, 69] width 55 height 6
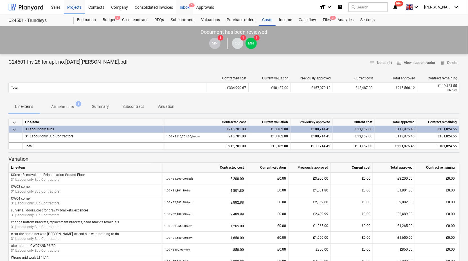
click at [185, 7] on div "Inbox 5" at bounding box center [184, 7] width 17 height 14
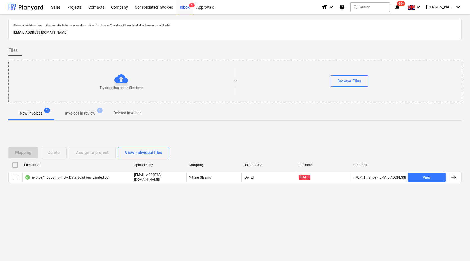
click at [81, 110] on p "Invoices in review" at bounding box center [80, 113] width 30 height 6
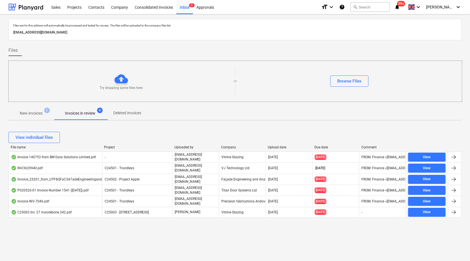
click at [38, 113] on p "New invoices" at bounding box center [31, 113] width 23 height 6
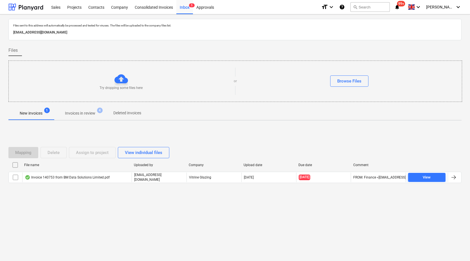
click at [81, 114] on p "Invoices in review" at bounding box center [80, 113] width 30 height 6
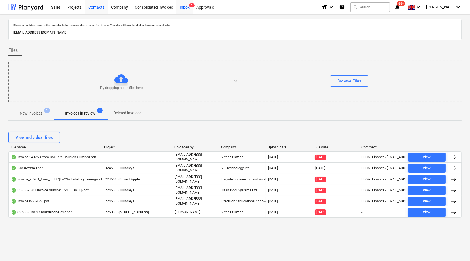
click at [103, 6] on div "Contacts" at bounding box center [96, 7] width 23 height 14
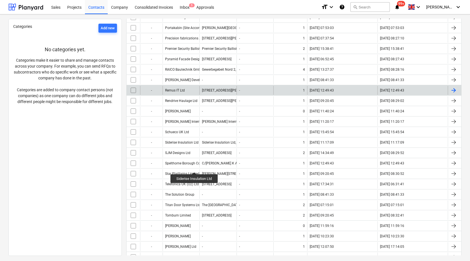
scroll to position [905, 0]
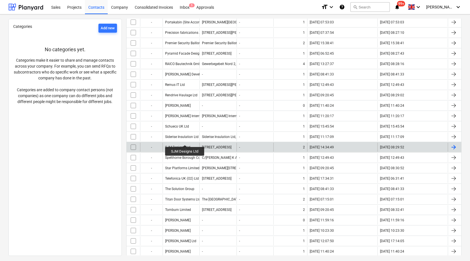
click at [185, 145] on div "SJM Designs Ltd" at bounding box center [177, 147] width 25 height 4
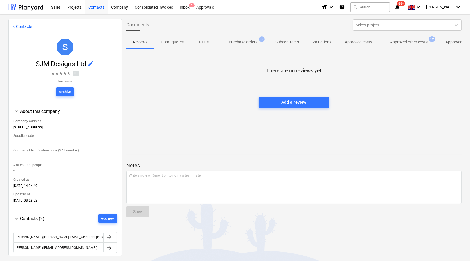
click at [245, 38] on span "Purchase orders 3" at bounding box center [242, 42] width 51 height 10
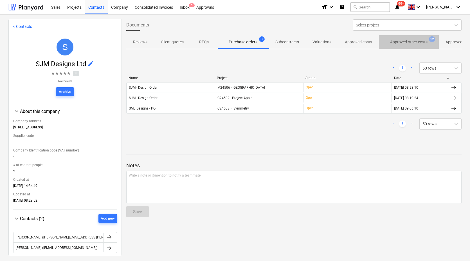
click at [394, 40] on p "Approved other costs" at bounding box center [408, 42] width 37 height 6
